Goal: Task Accomplishment & Management: Manage account settings

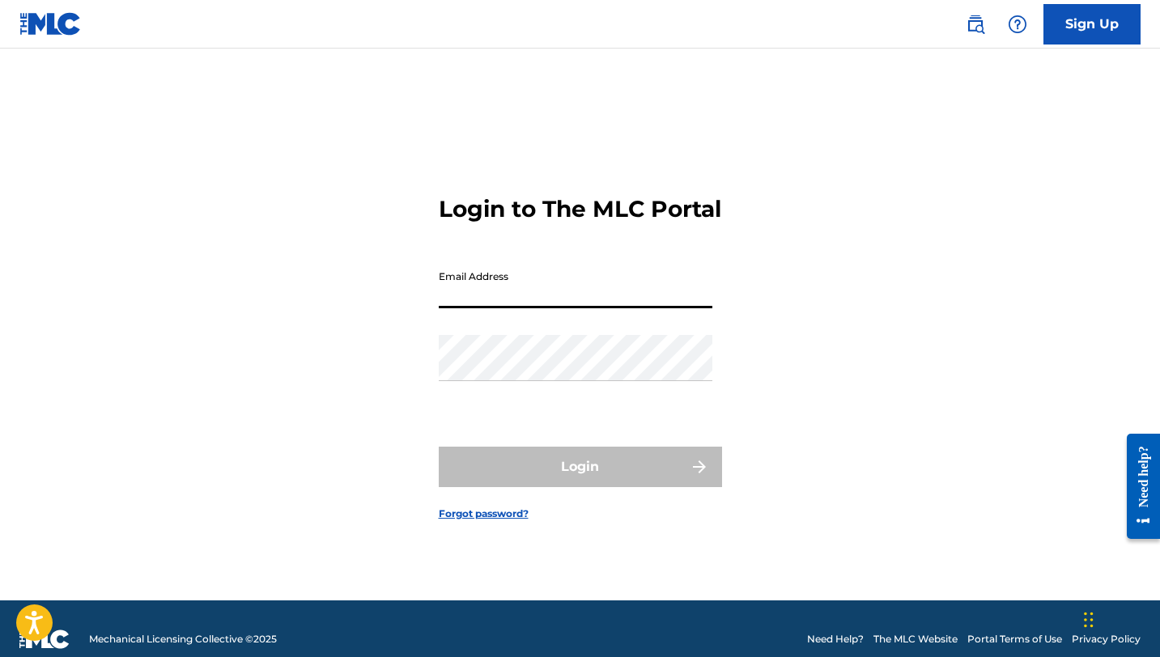
click at [648, 308] on input "Email Address" at bounding box center [576, 285] width 274 height 46
type input "[EMAIL_ADDRESS][DOMAIN_NAME]"
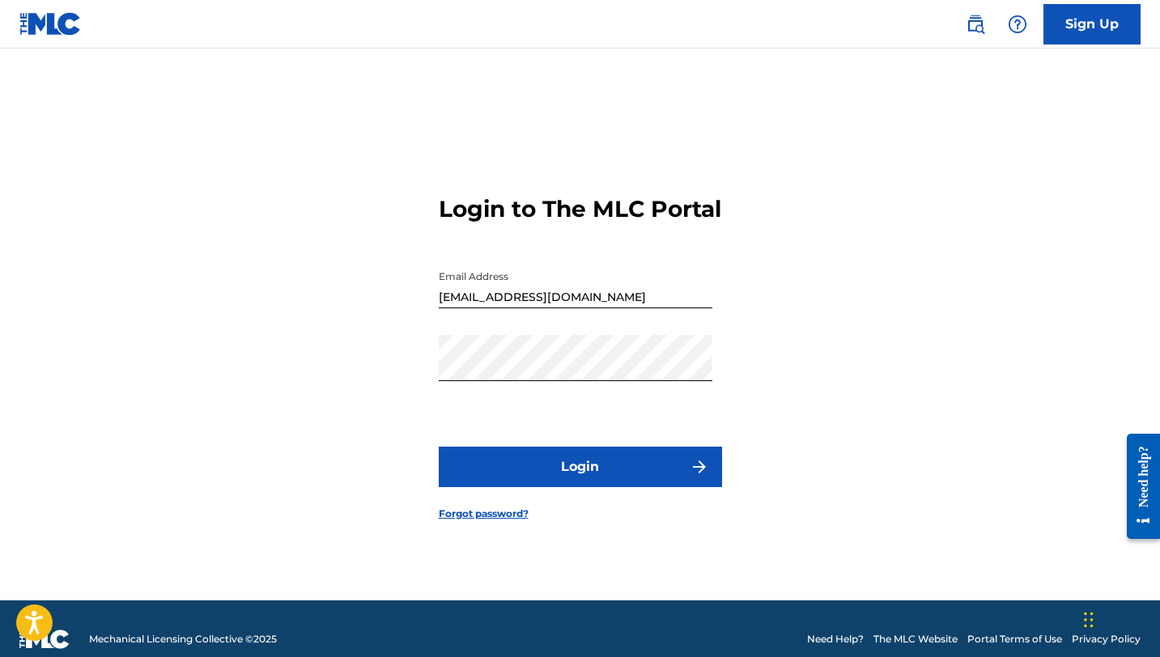
click at [627, 486] on button "Login" at bounding box center [580, 467] width 283 height 40
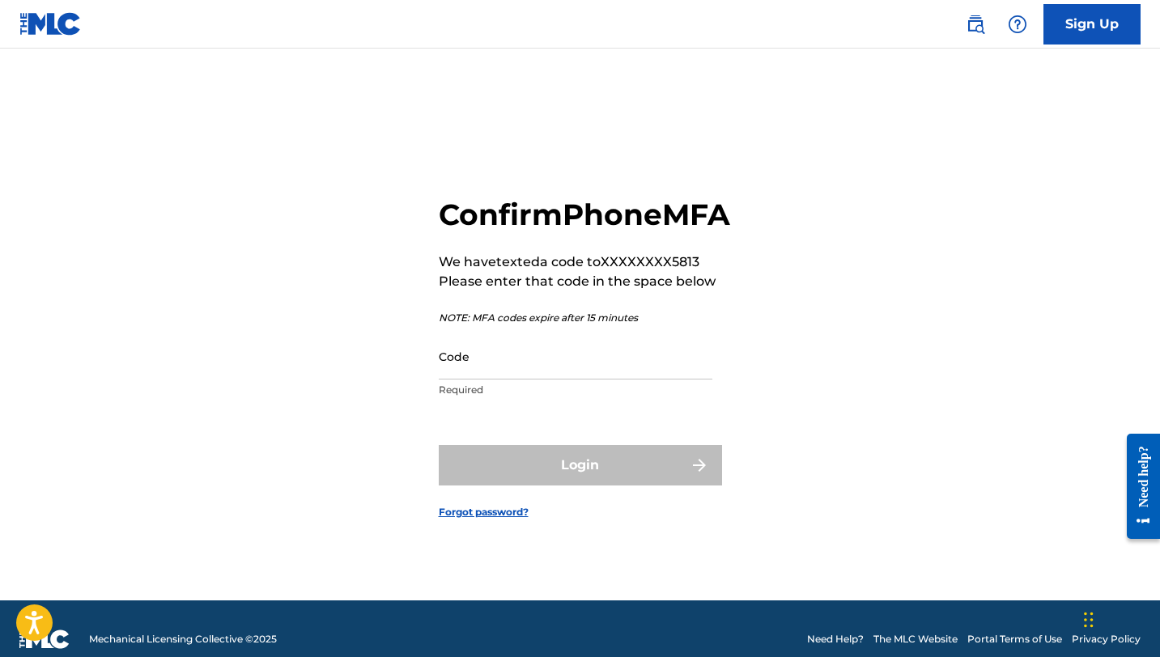
click at [521, 380] on input "Code" at bounding box center [576, 357] width 274 height 46
type input "489063"
click at [439, 445] on button "Login" at bounding box center [580, 465] width 283 height 40
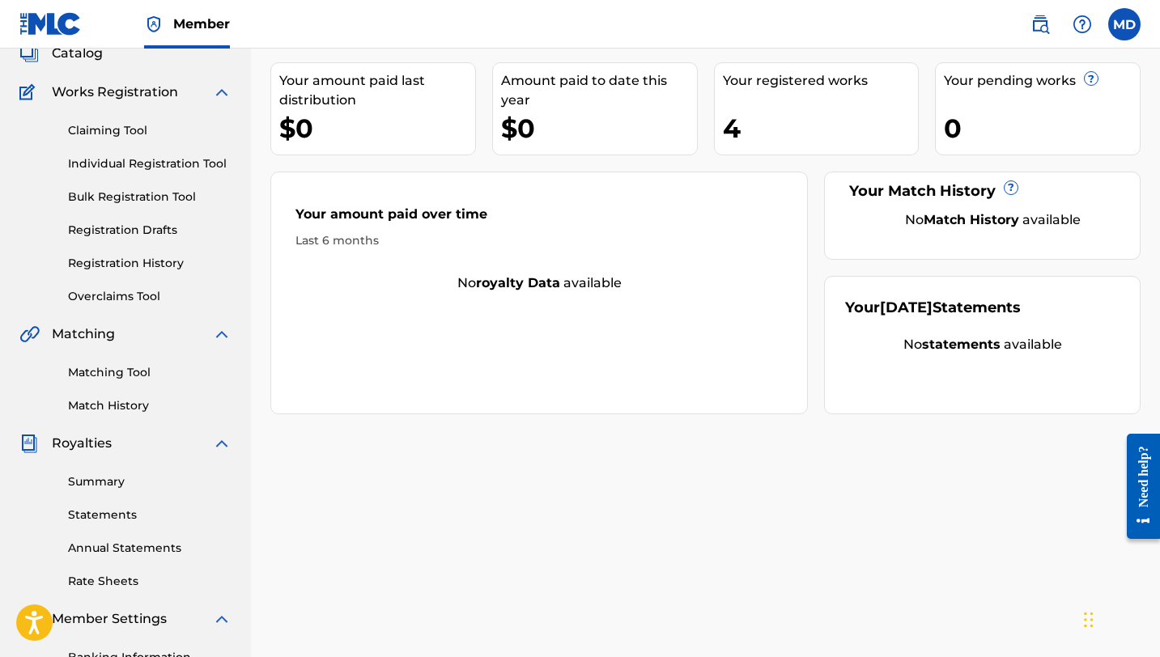
scroll to position [195, 0]
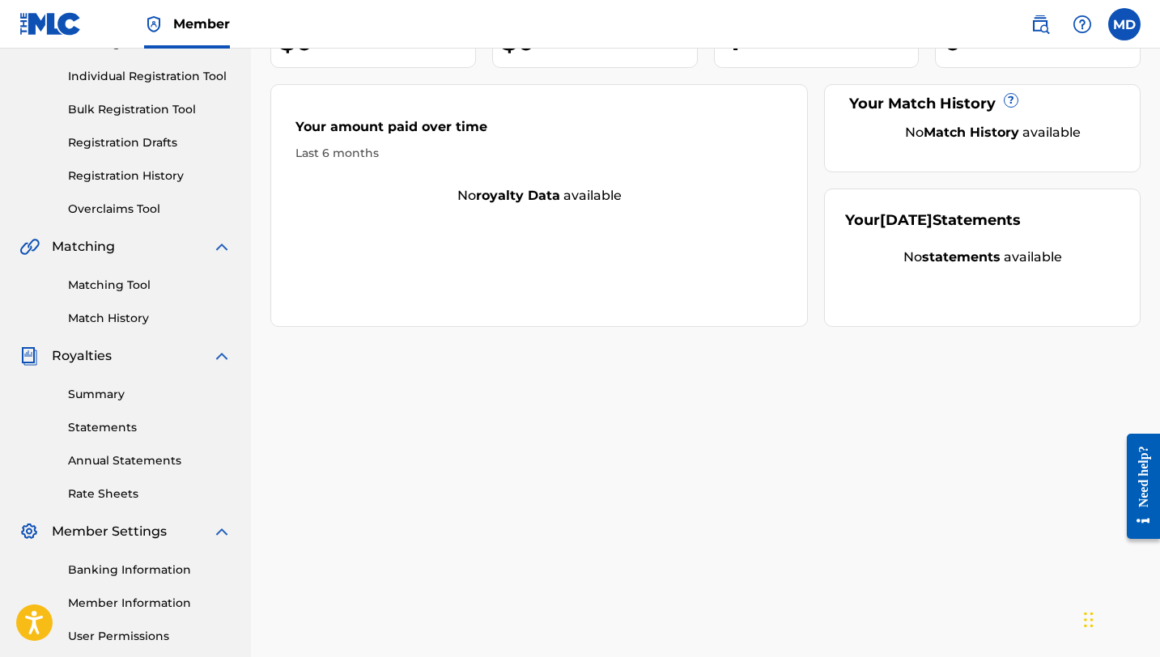
click at [115, 398] on link "Summary" at bounding box center [150, 394] width 164 height 17
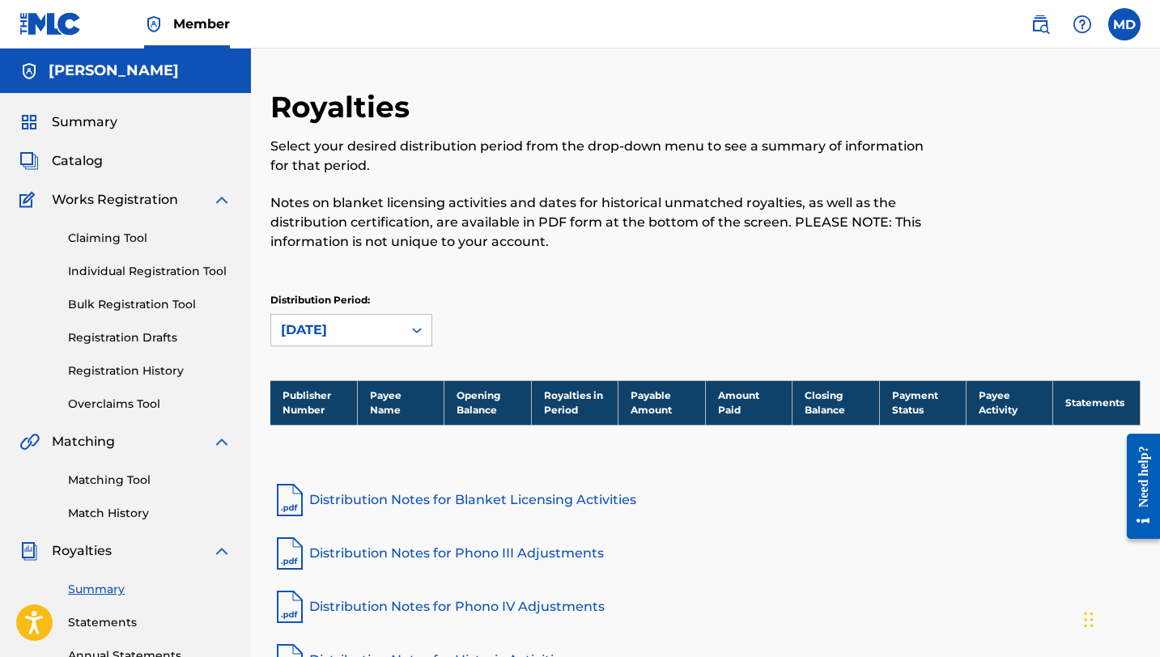
click at [92, 157] on span "Catalog" at bounding box center [77, 160] width 51 height 19
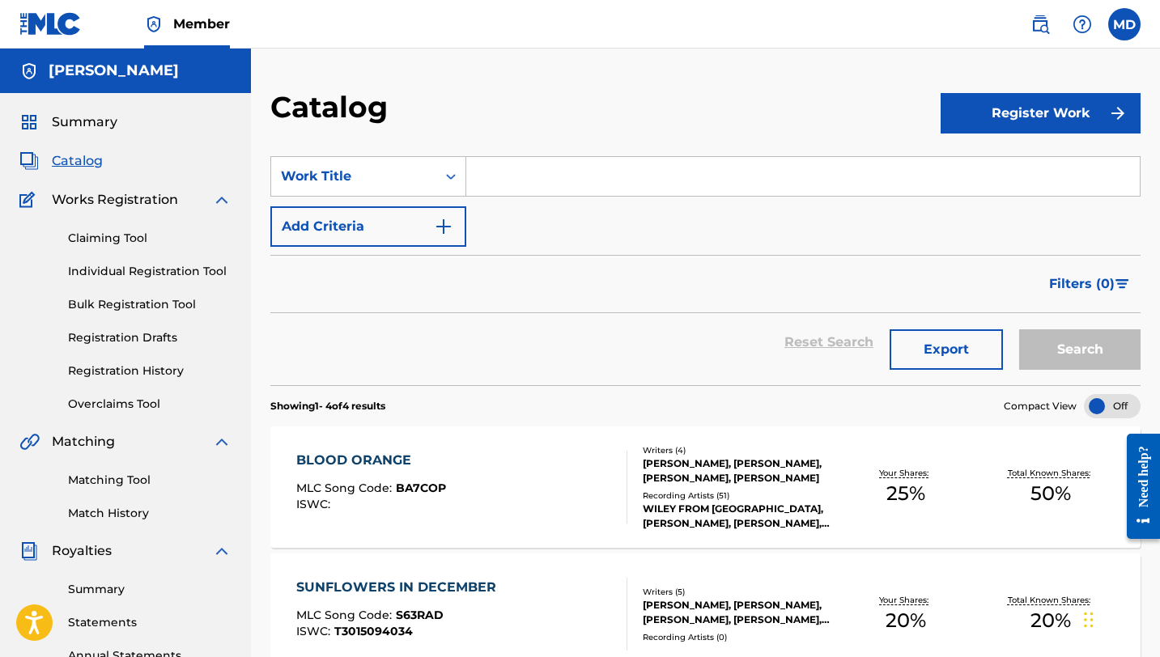
click at [895, 440] on div "BLOOD ORANGE MLC Song Code : BA7COP ISWC : Writers ( 4 ) [PERSON_NAME], [PERSON…" at bounding box center [705, 487] width 870 height 121
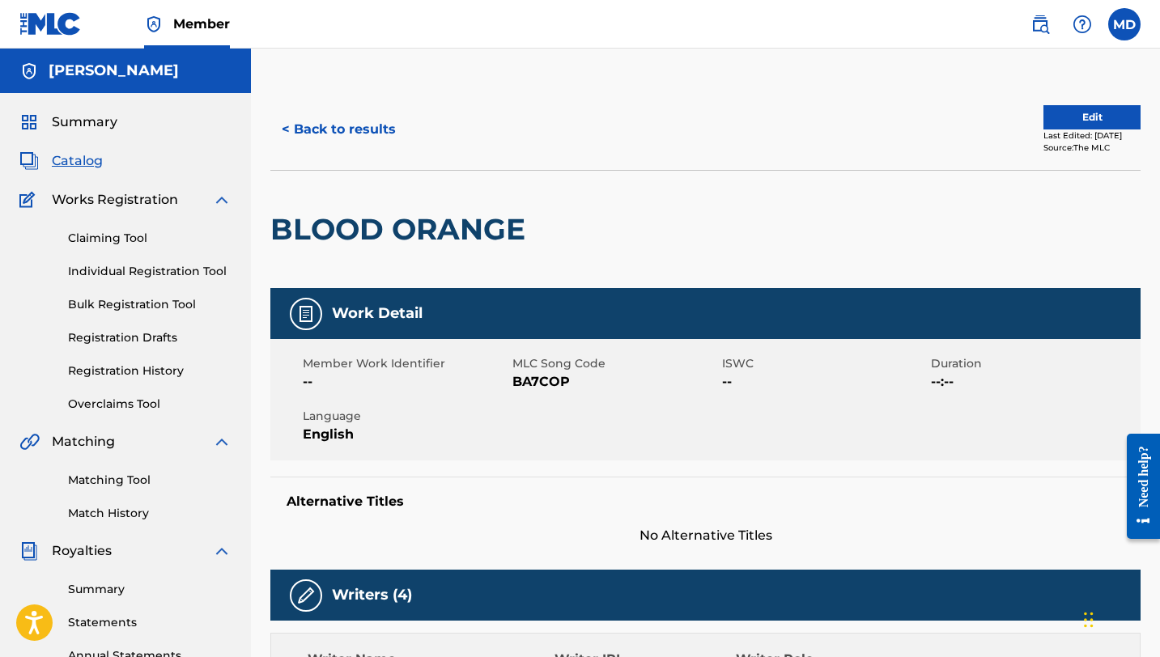
click at [1100, 113] on button "Edit" at bounding box center [1092, 117] width 97 height 24
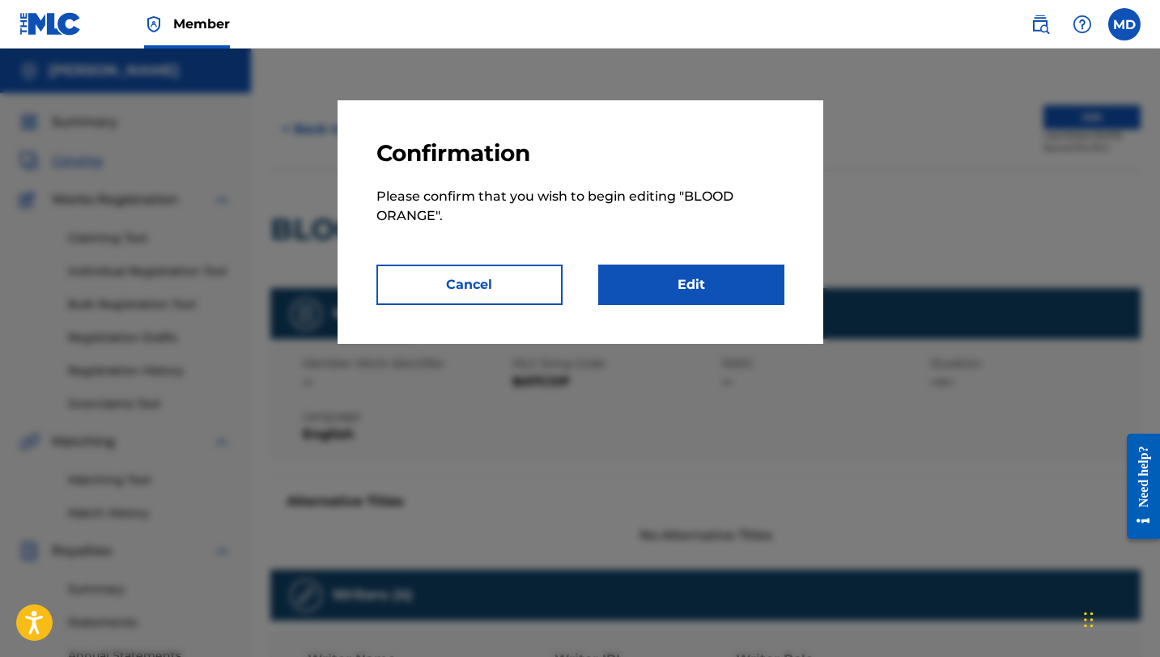
click at [542, 279] on button "Cancel" at bounding box center [469, 285] width 186 height 40
